Goal: Transaction & Acquisition: Book appointment/travel/reservation

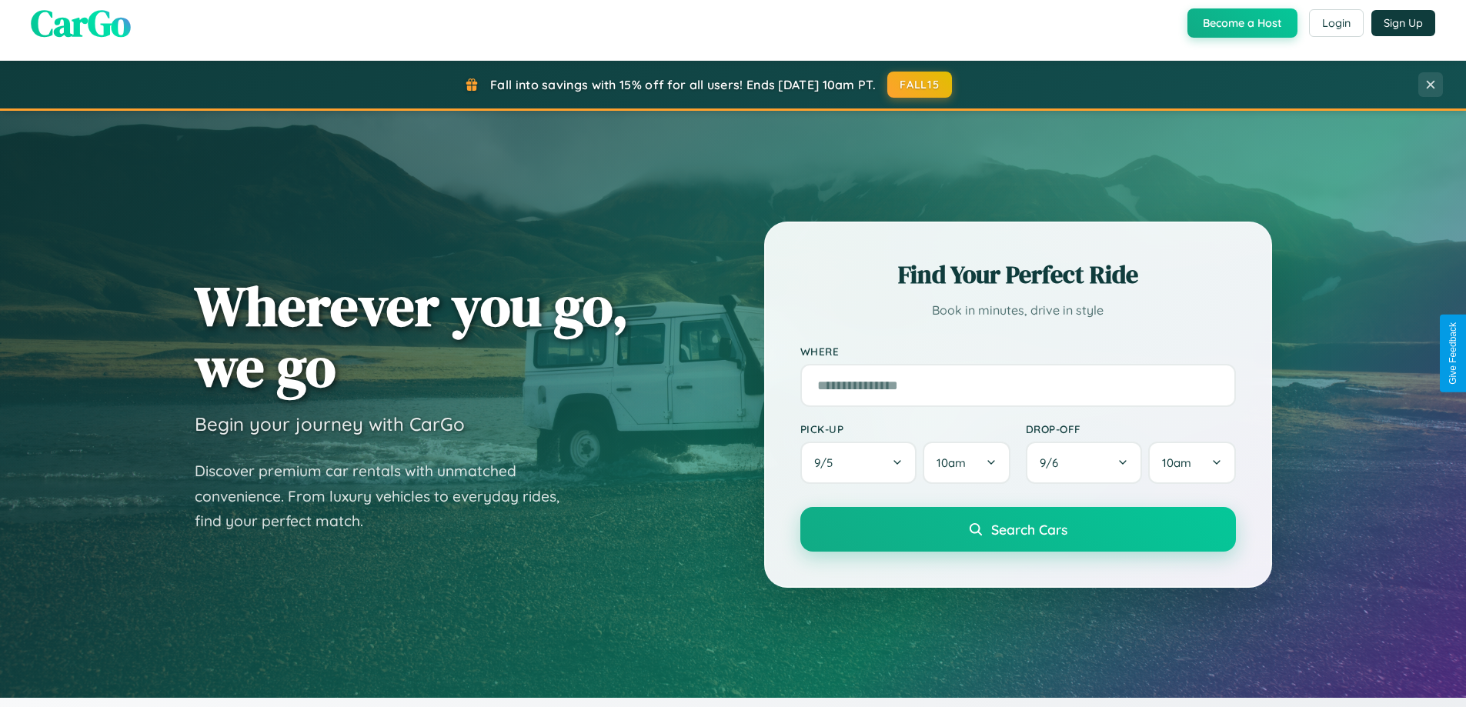
scroll to position [663, 0]
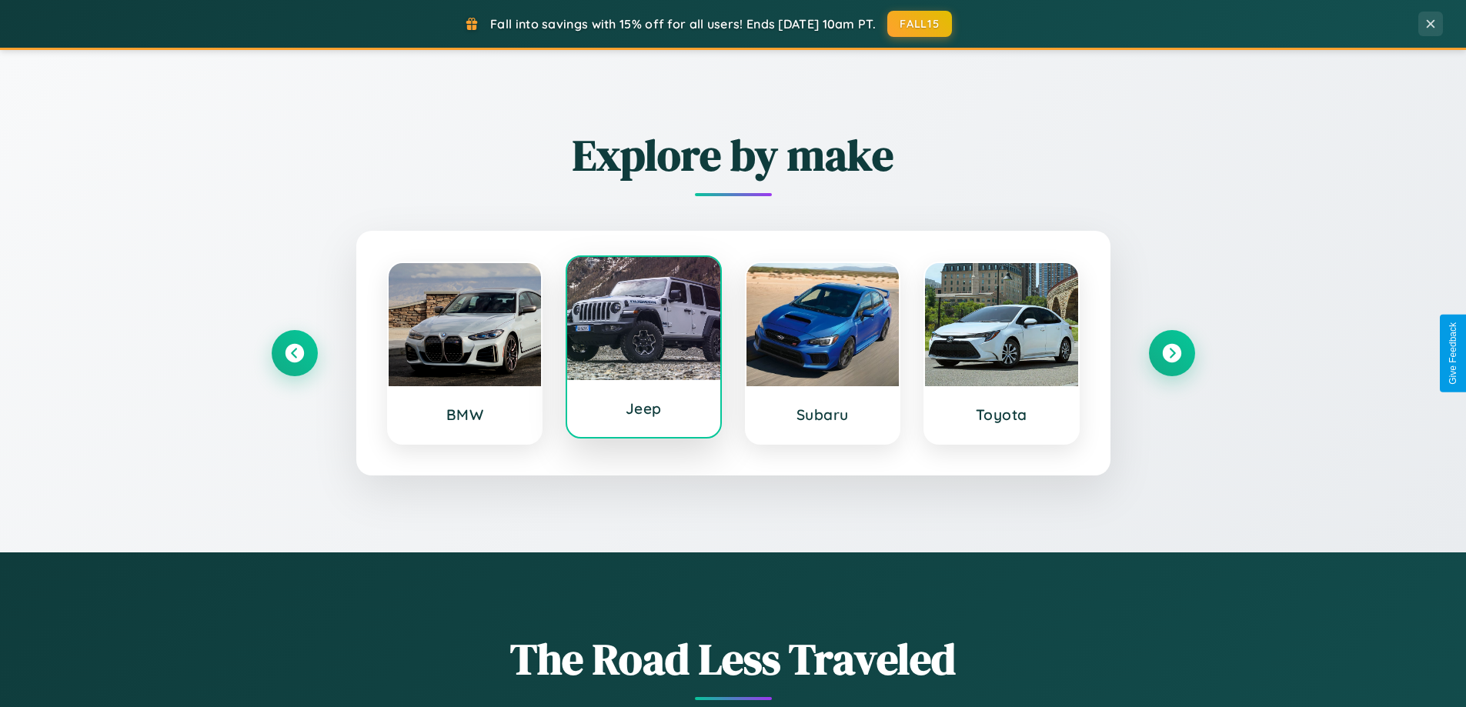
click at [643, 350] on div at bounding box center [643, 318] width 153 height 123
